Goal: Find specific fact: Find specific fact

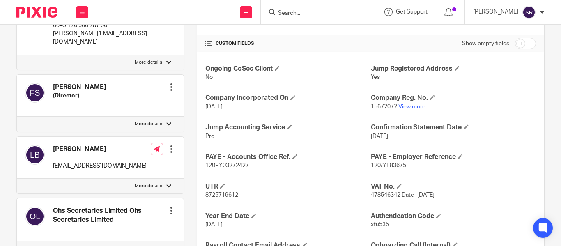
scroll to position [274, 0]
click at [418, 106] on link "View more" at bounding box center [412, 107] width 27 height 6
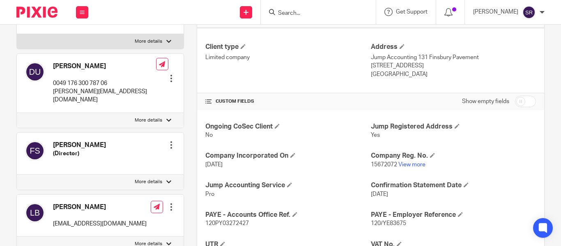
scroll to position [223, 0]
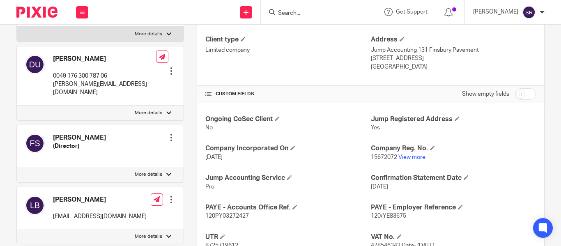
drag, startPoint x: 390, startPoint y: 57, endPoint x: 417, endPoint y: 56, distance: 26.7
click at [417, 56] on p "[STREET_ADDRESS]" at bounding box center [453, 58] width 165 height 8
copy p "EC2A 1NT"
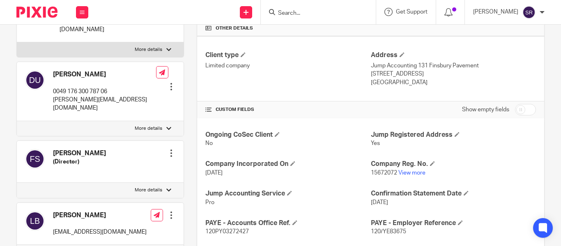
scroll to position [206, 0]
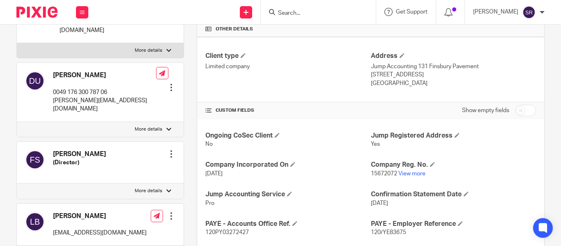
drag, startPoint x: 368, startPoint y: 66, endPoint x: 478, endPoint y: 66, distance: 110.1
click at [478, 66] on p "Jump Accounting 131 Finsbury Pavement" at bounding box center [453, 66] width 165 height 8
copy p "Jump Accounting 131 Finsbury Pavement"
click at [398, 86] on p "[GEOGRAPHIC_DATA]" at bounding box center [453, 83] width 165 height 8
drag, startPoint x: 415, startPoint y: 64, endPoint x: 477, endPoint y: 66, distance: 61.7
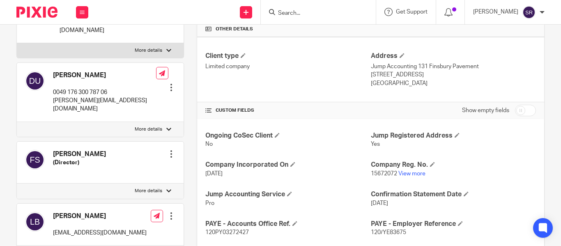
click at [477, 66] on p "Jump Accounting 131 Finsbury Pavement" at bounding box center [453, 66] width 165 height 8
copy p "131 Finsbury Pavement"
drag, startPoint x: 368, startPoint y: 75, endPoint x: 387, endPoint y: 78, distance: 19.2
click at [387, 78] on p "[STREET_ADDRESS]" at bounding box center [453, 75] width 165 height 8
copy p "[GEOGRAPHIC_DATA]"
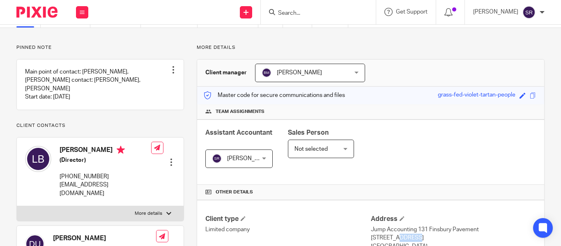
scroll to position [46, 0]
